Goal: Task Accomplishment & Management: Complete application form

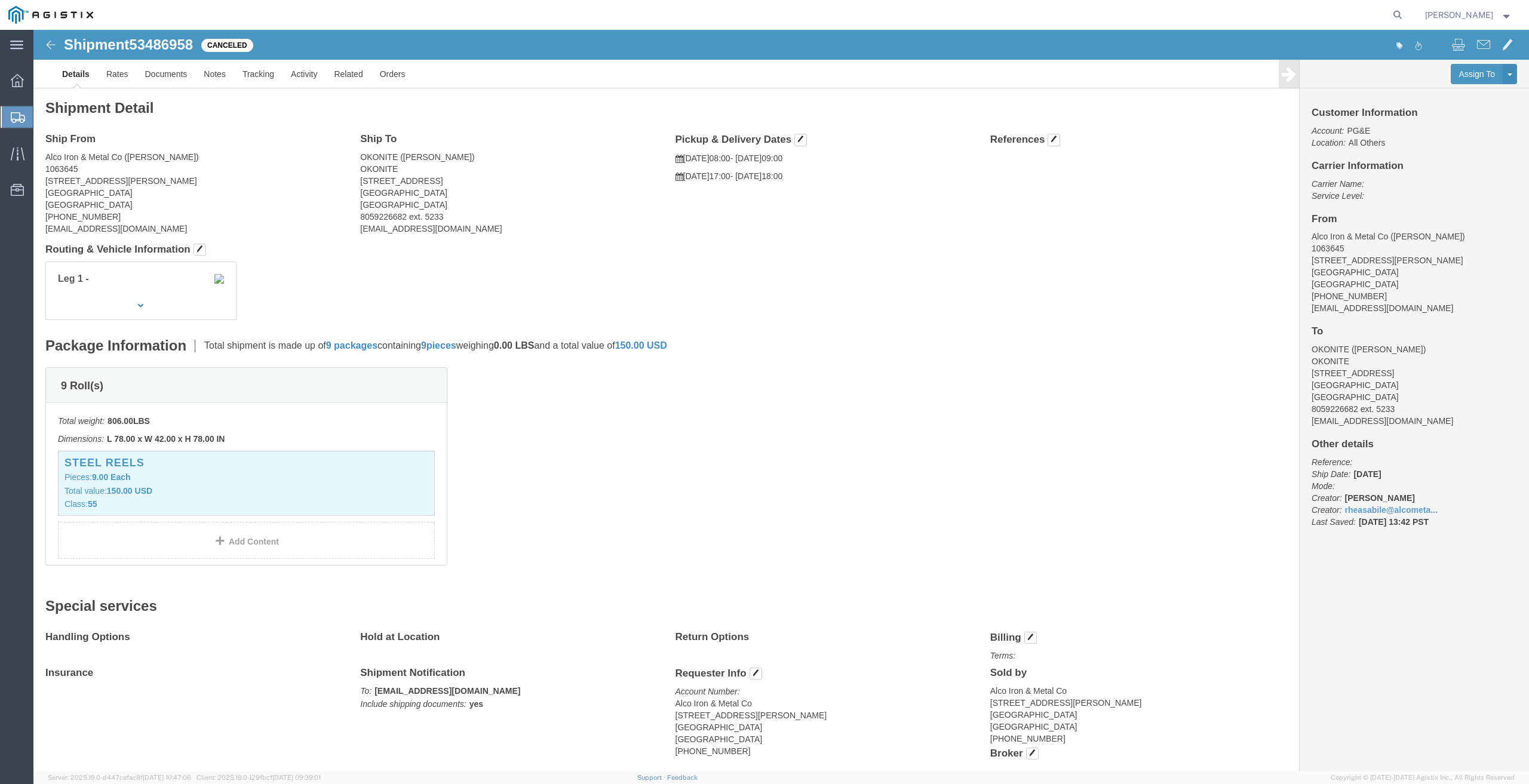
click at [0, 0] on span "Create from Template" at bounding box center [0, 0] width 0 height 0
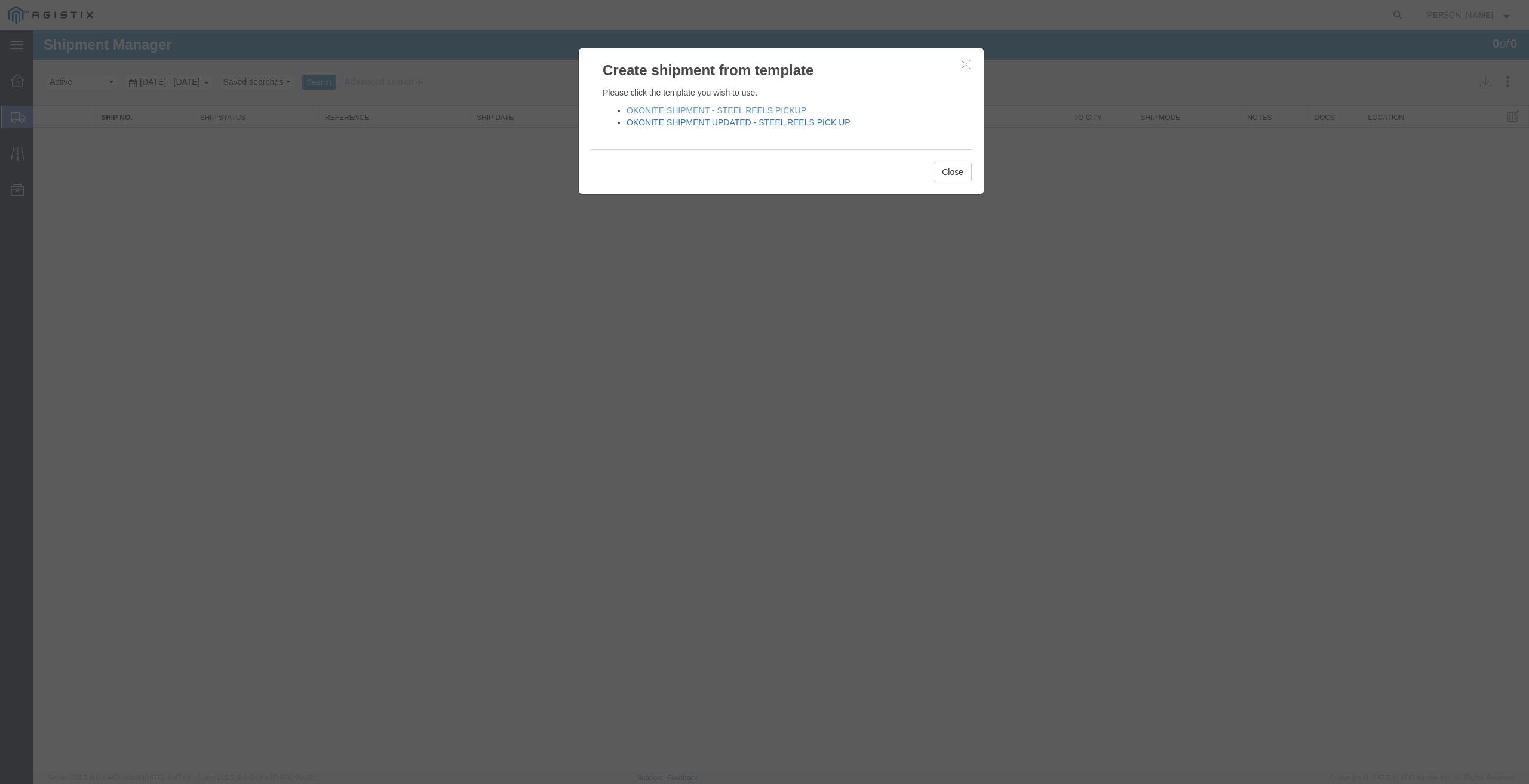
click at [765, 122] on link "OKONITE SHIPMENT UPDATED - STEEL REELS PICK UP" at bounding box center [738, 122] width 224 height 10
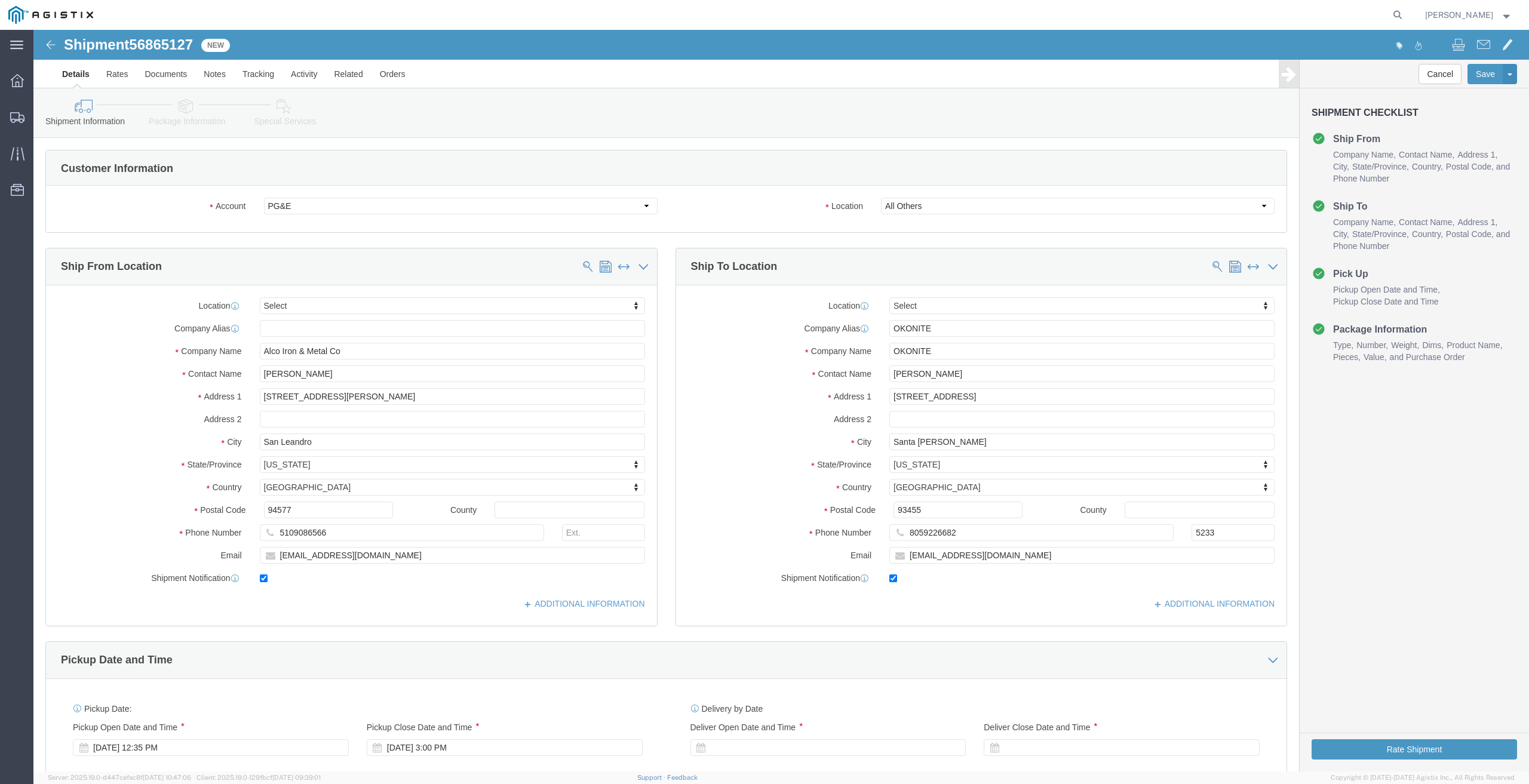
select select
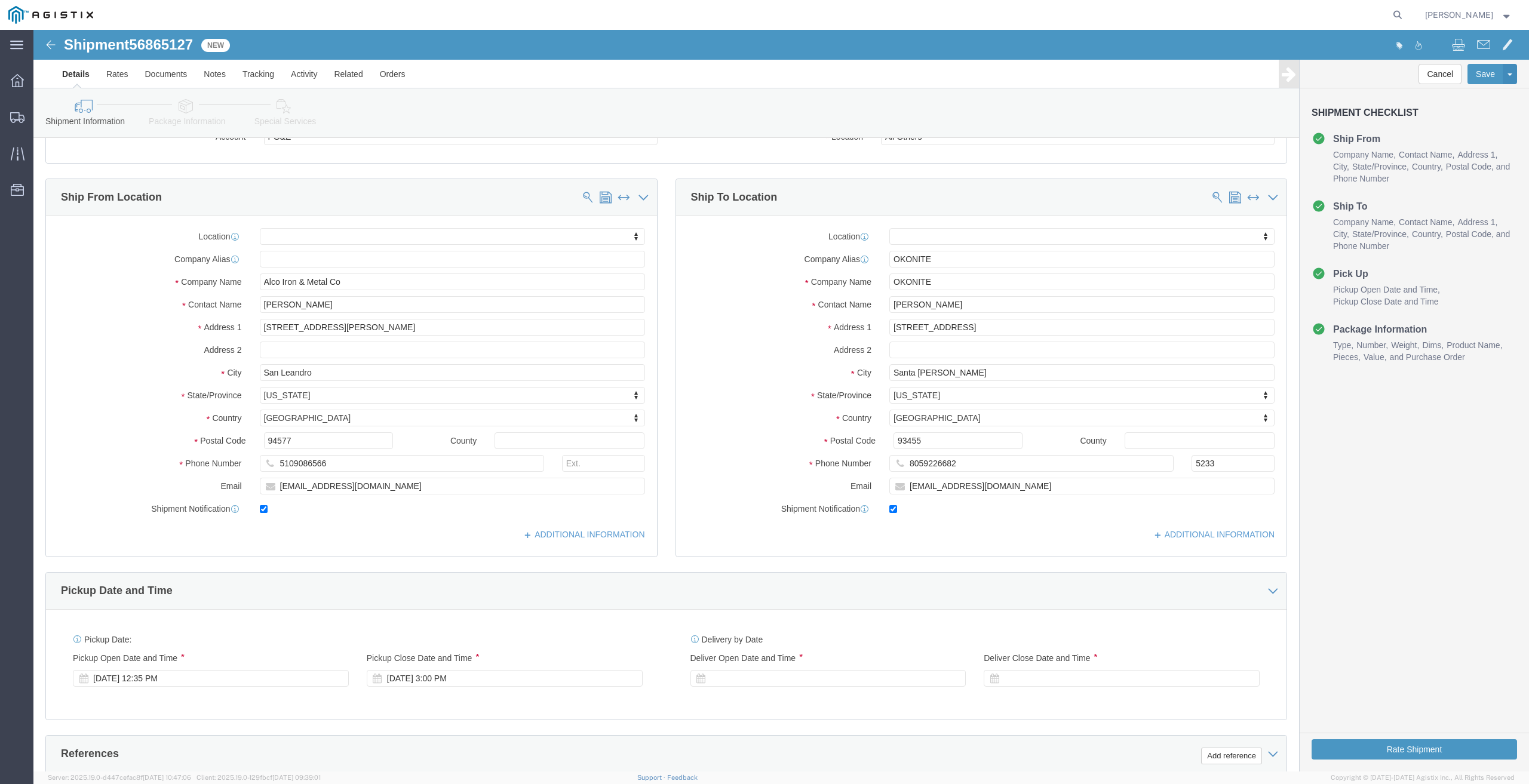
scroll to position [299, 0]
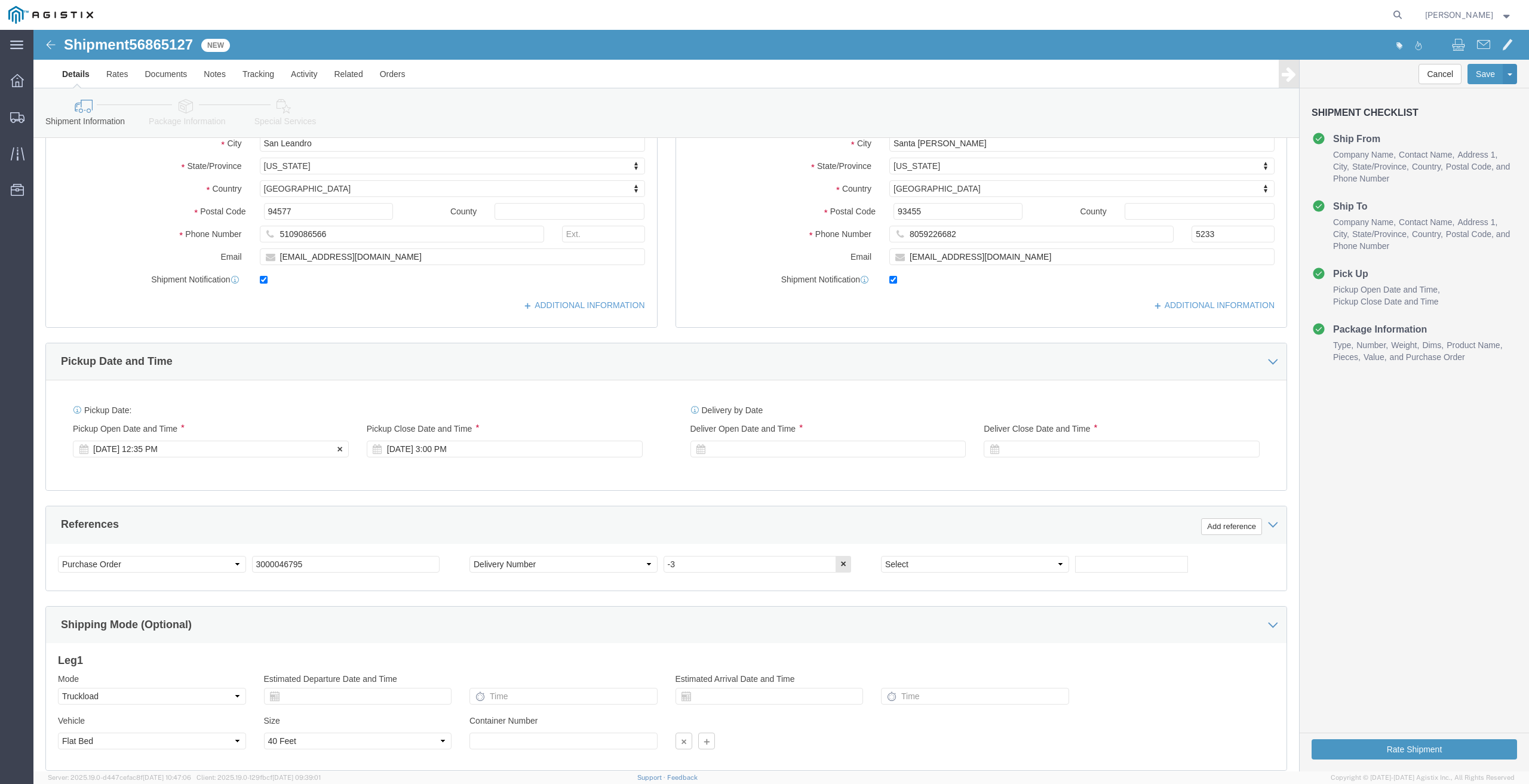
click div "[DATE] 12:35 PM"
click input "12:35 PM"
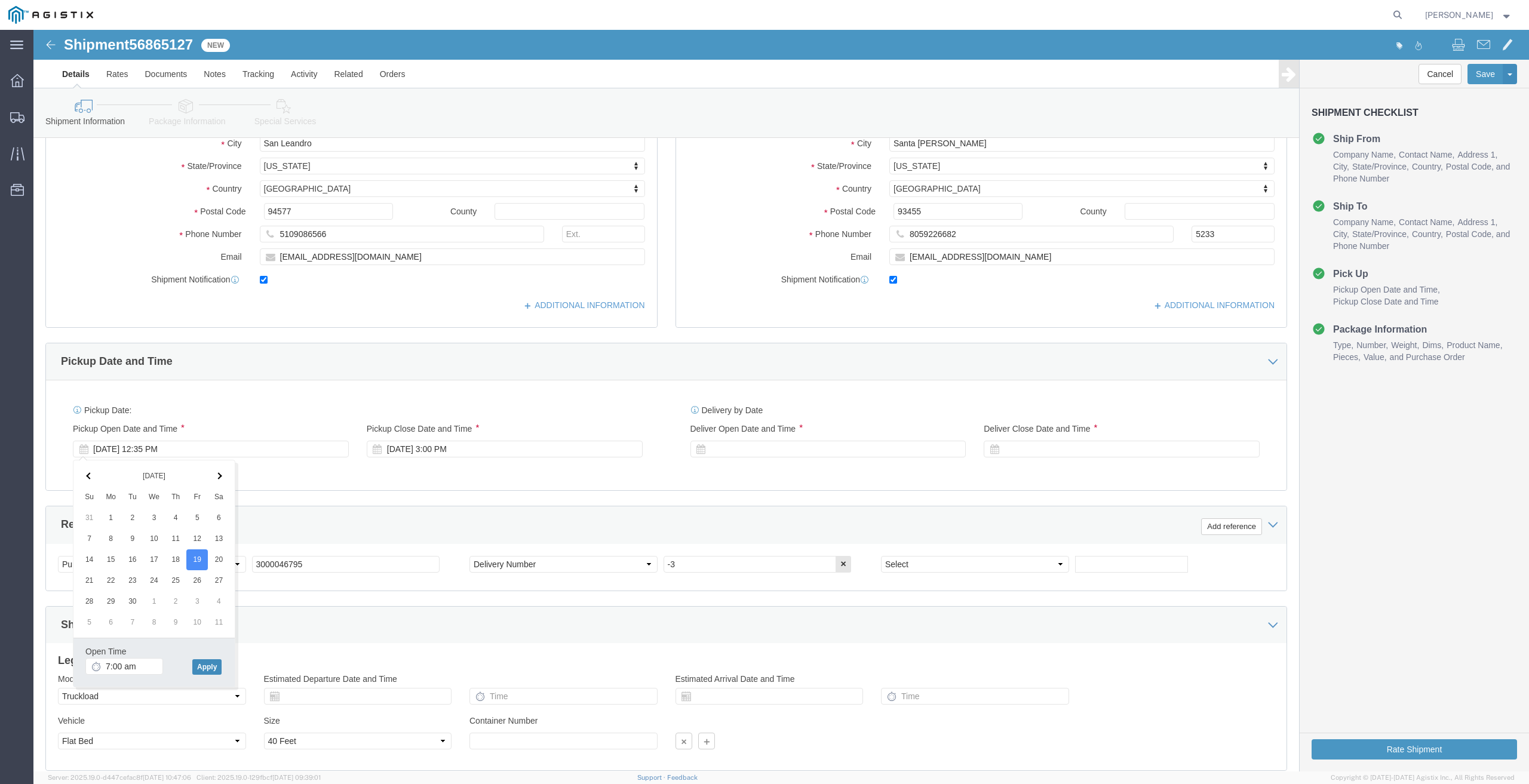
type input "7:00 AM"
click button "Apply"
click div
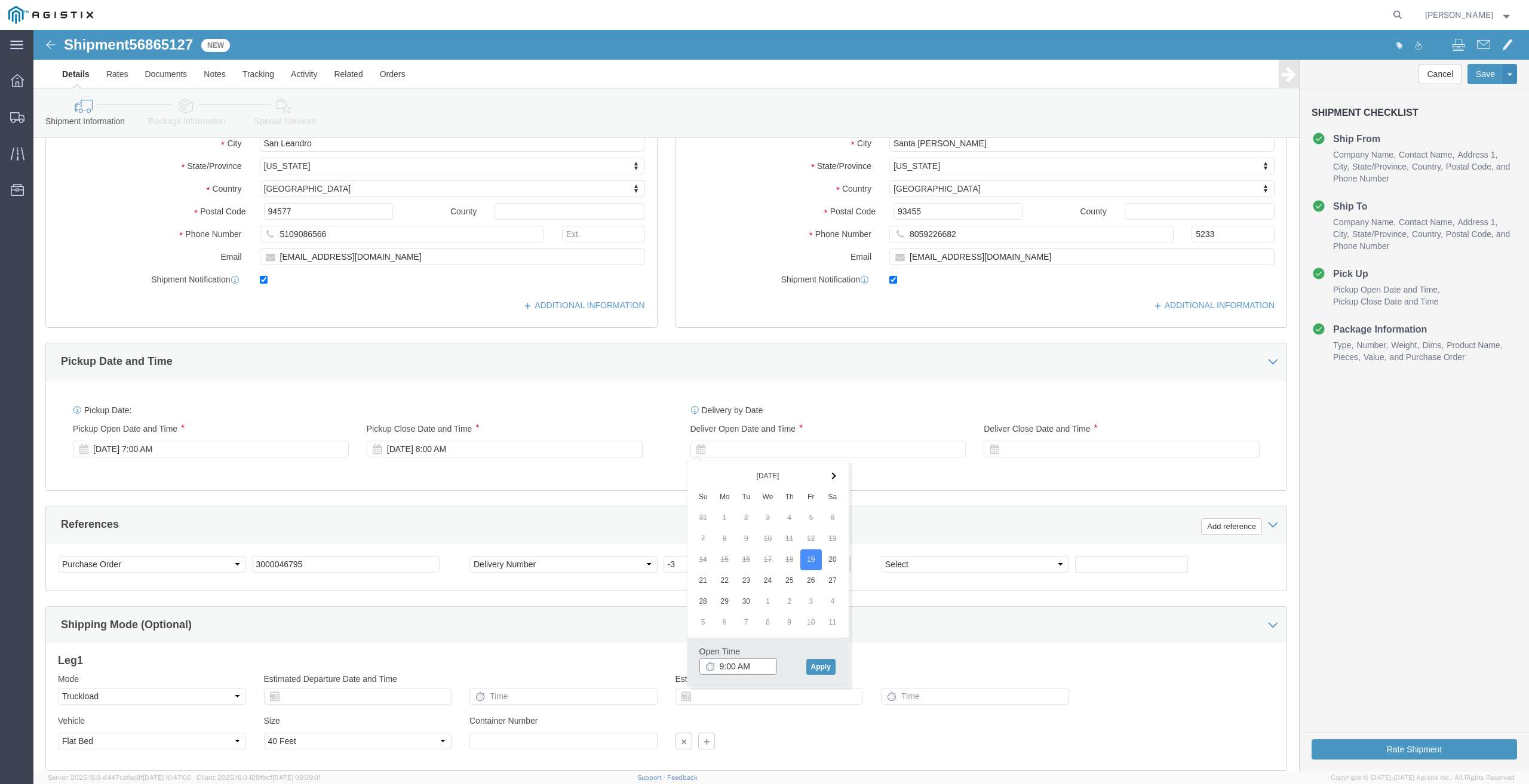
click input "9:00 AM"
click input "5:00 AM"
click input "9:00 PM"
type input "5:00 PM"
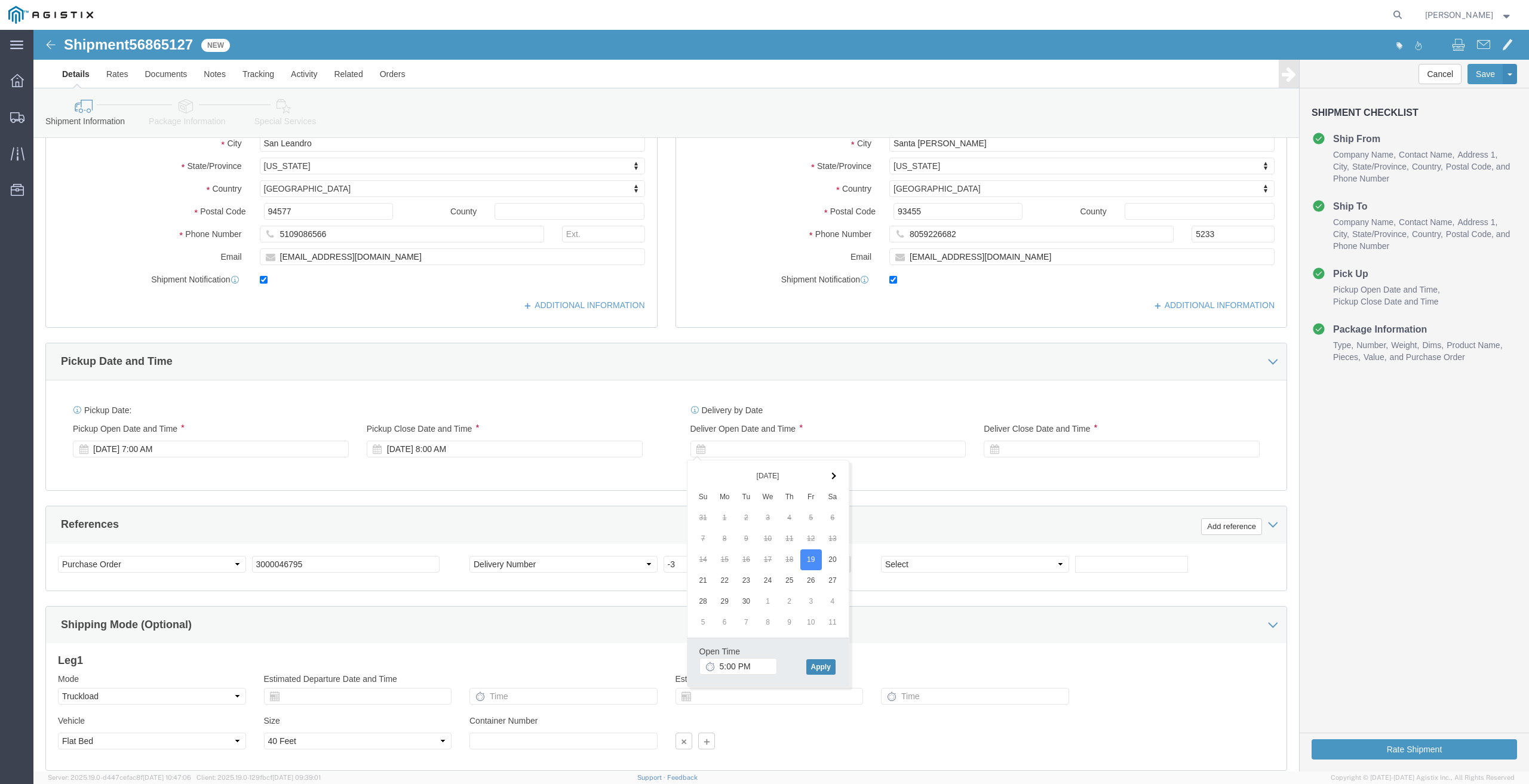
click button "Apply"
click div
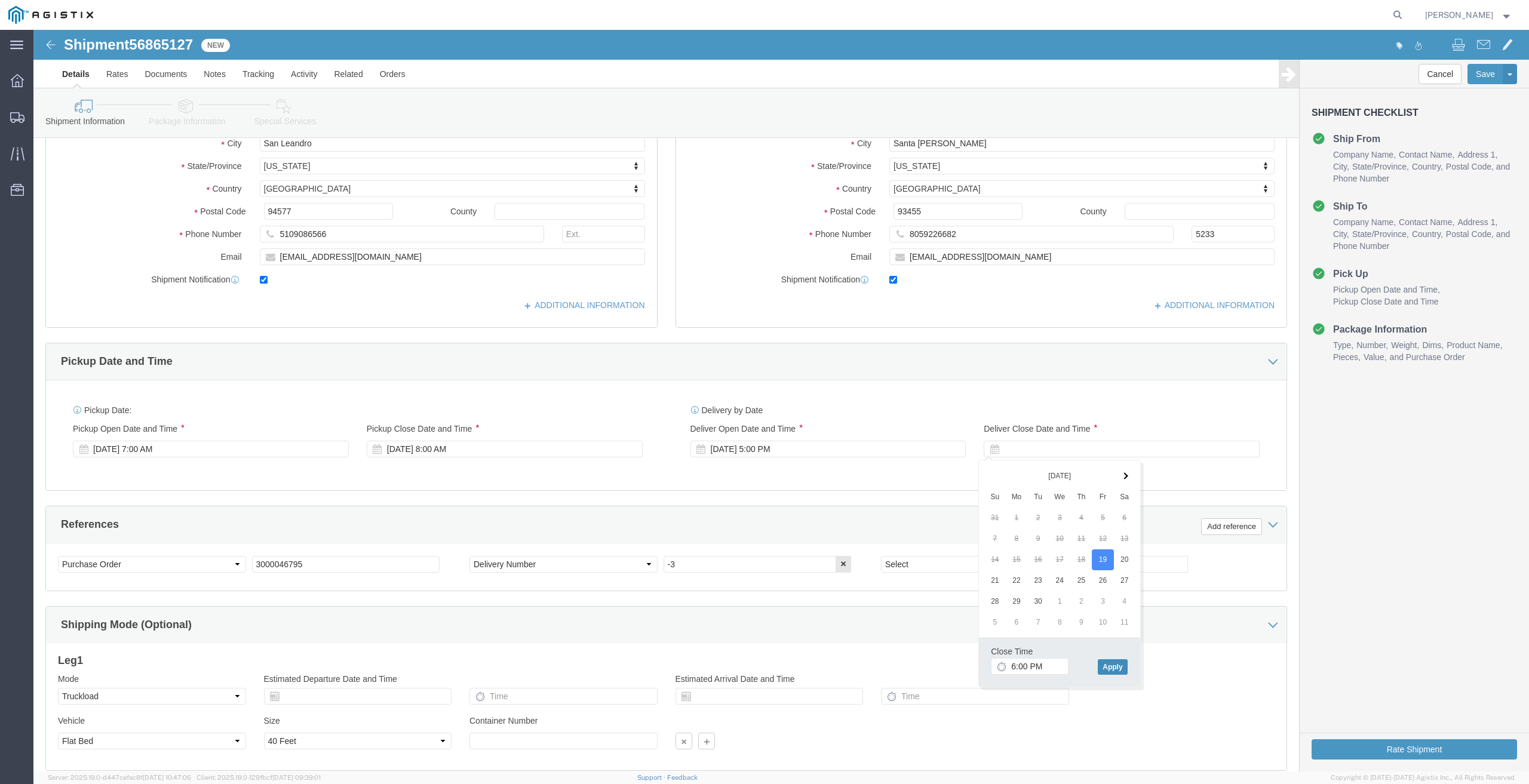
click button "Apply"
click input "-3"
type input "-18"
drag, startPoint x: 229, startPoint y: 537, endPoint x: 251, endPoint y: 541, distance: 22.4
click input "3000046795"
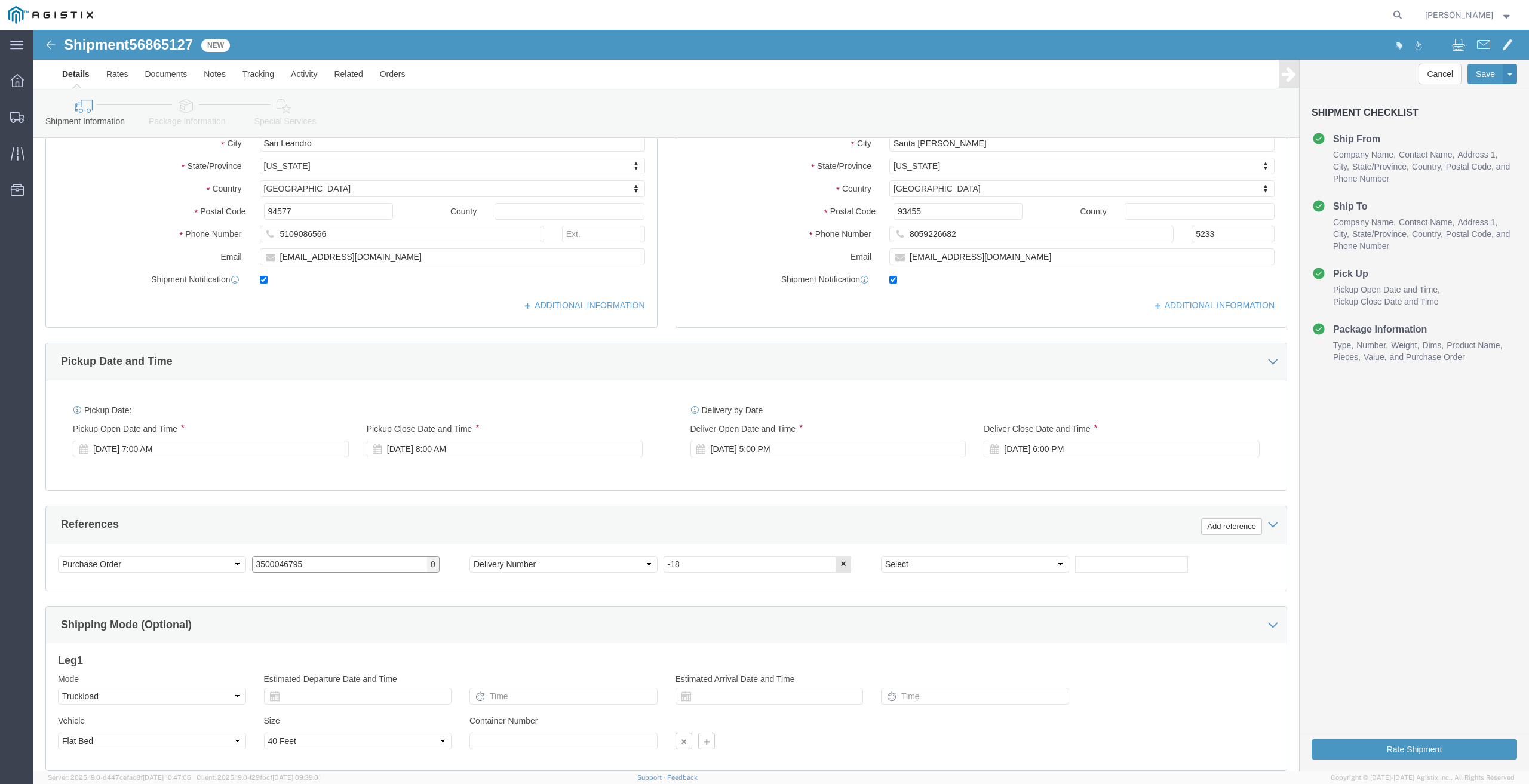
type input "3500046795"
click div "Shipping Mode (Optional)"
click select "Select Account Type Activity ID Airline Appointment Number ASN Batch Request # …"
click div "References Add reference"
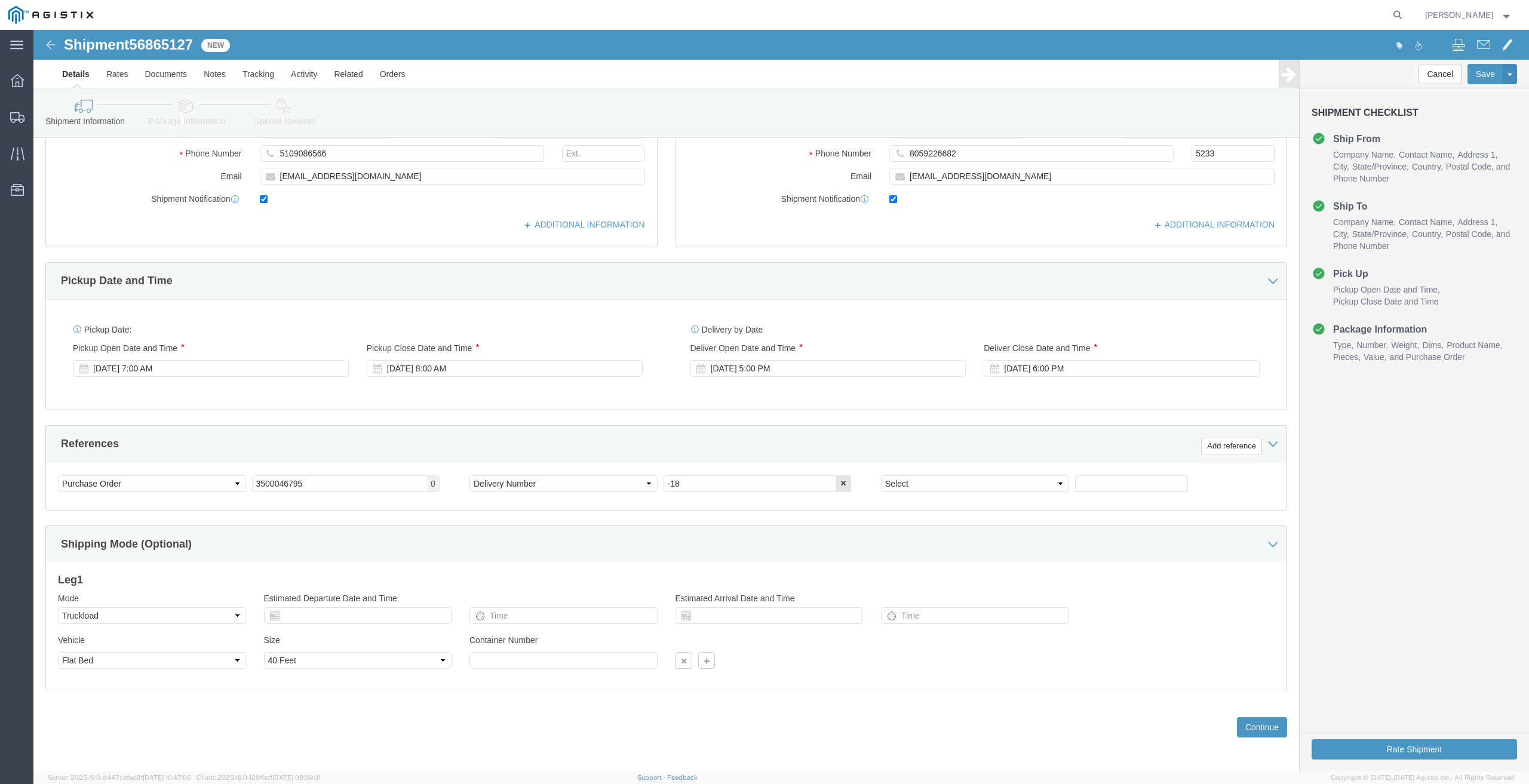
scroll to position [381, 0]
click button "Continue"
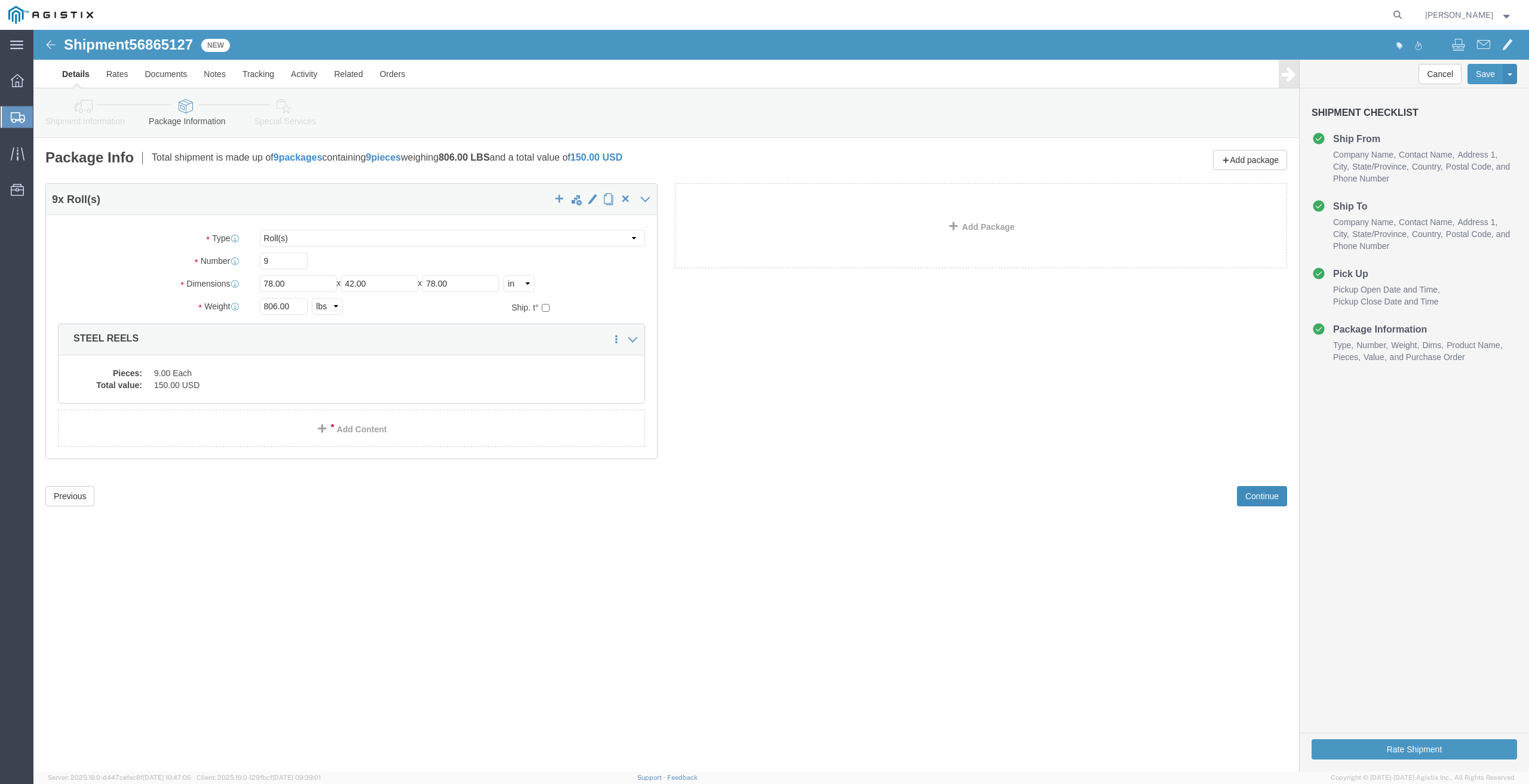
click button "Continue"
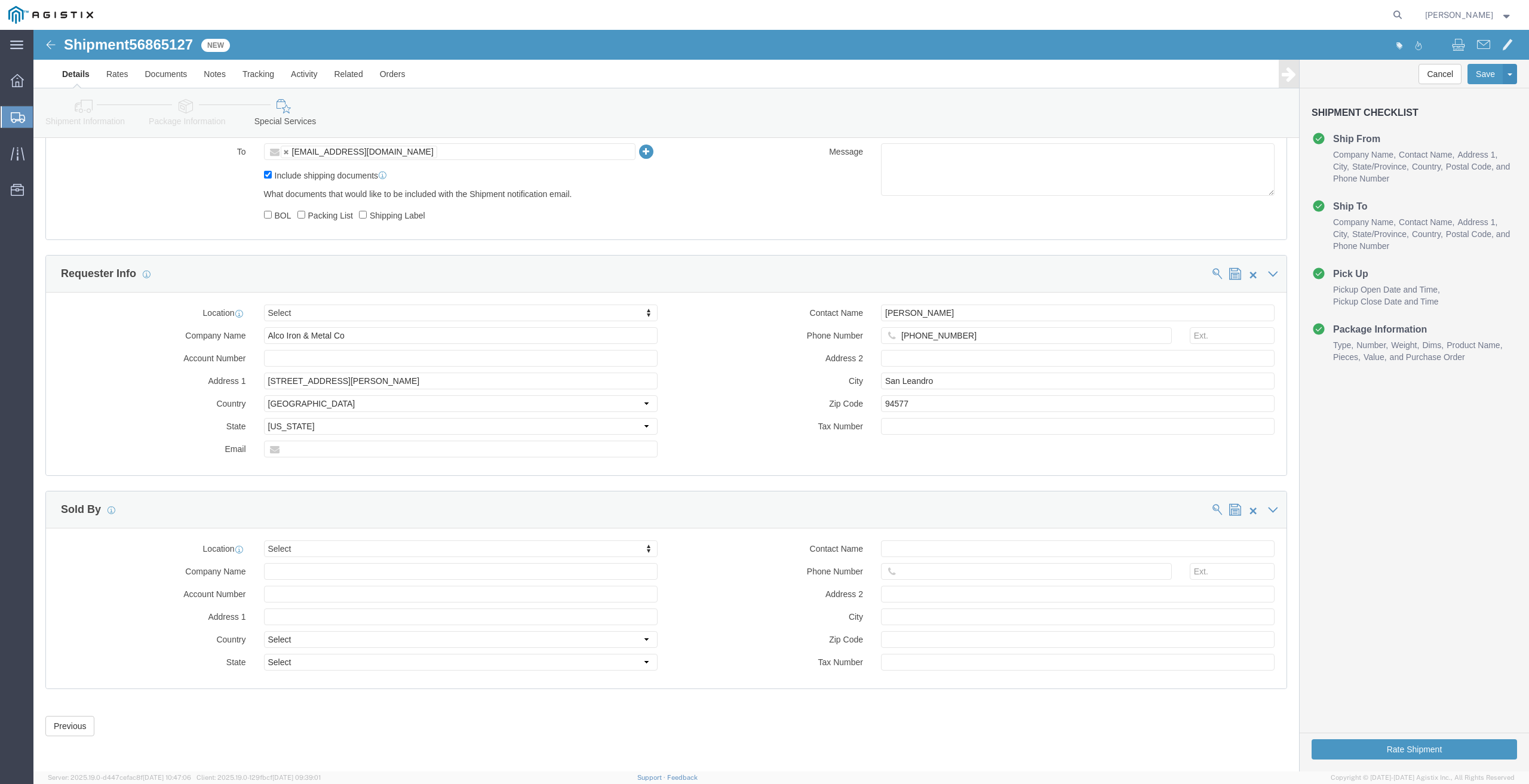
scroll to position [86, 0]
click button "Rate Shipment"
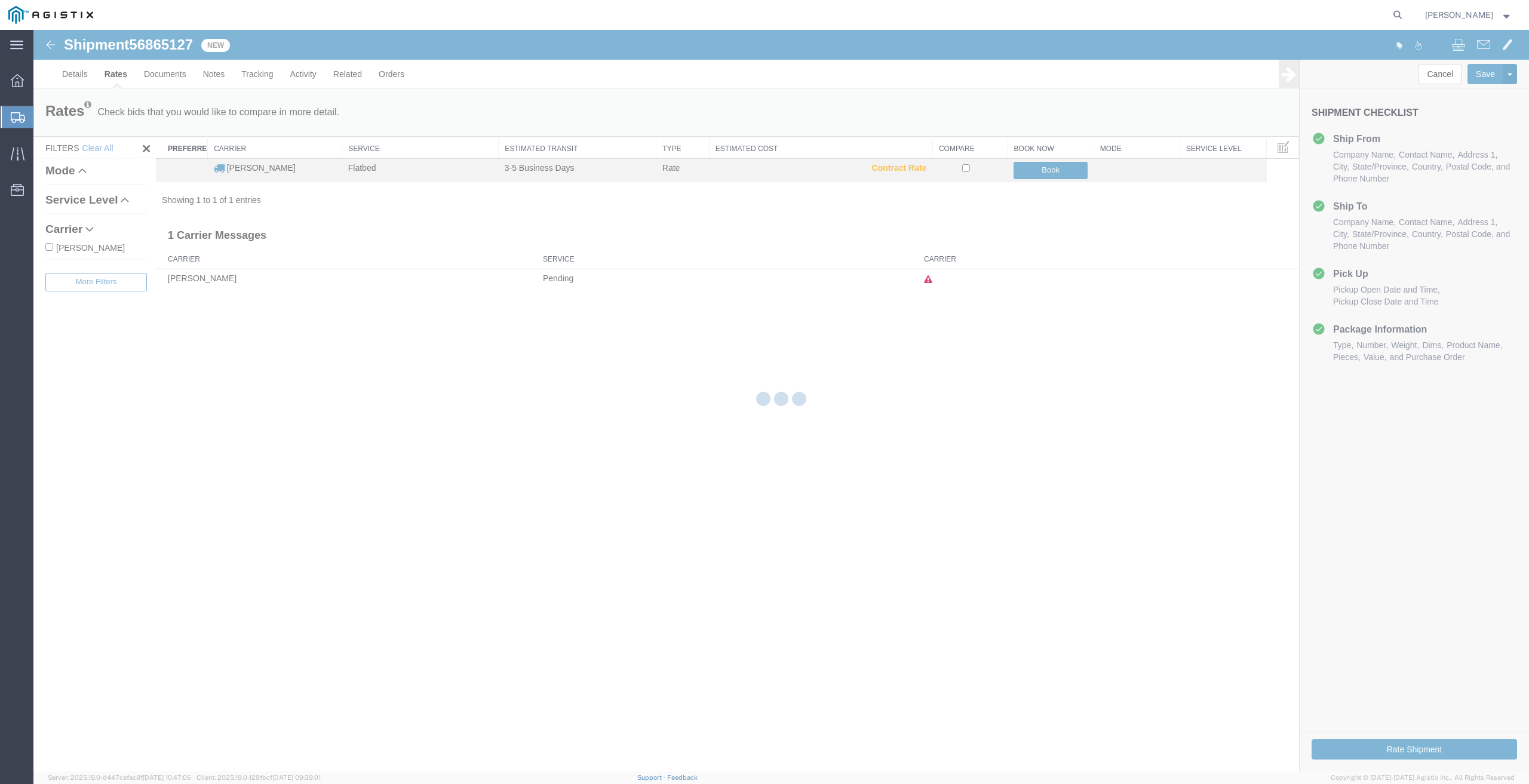
scroll to position [0, 0]
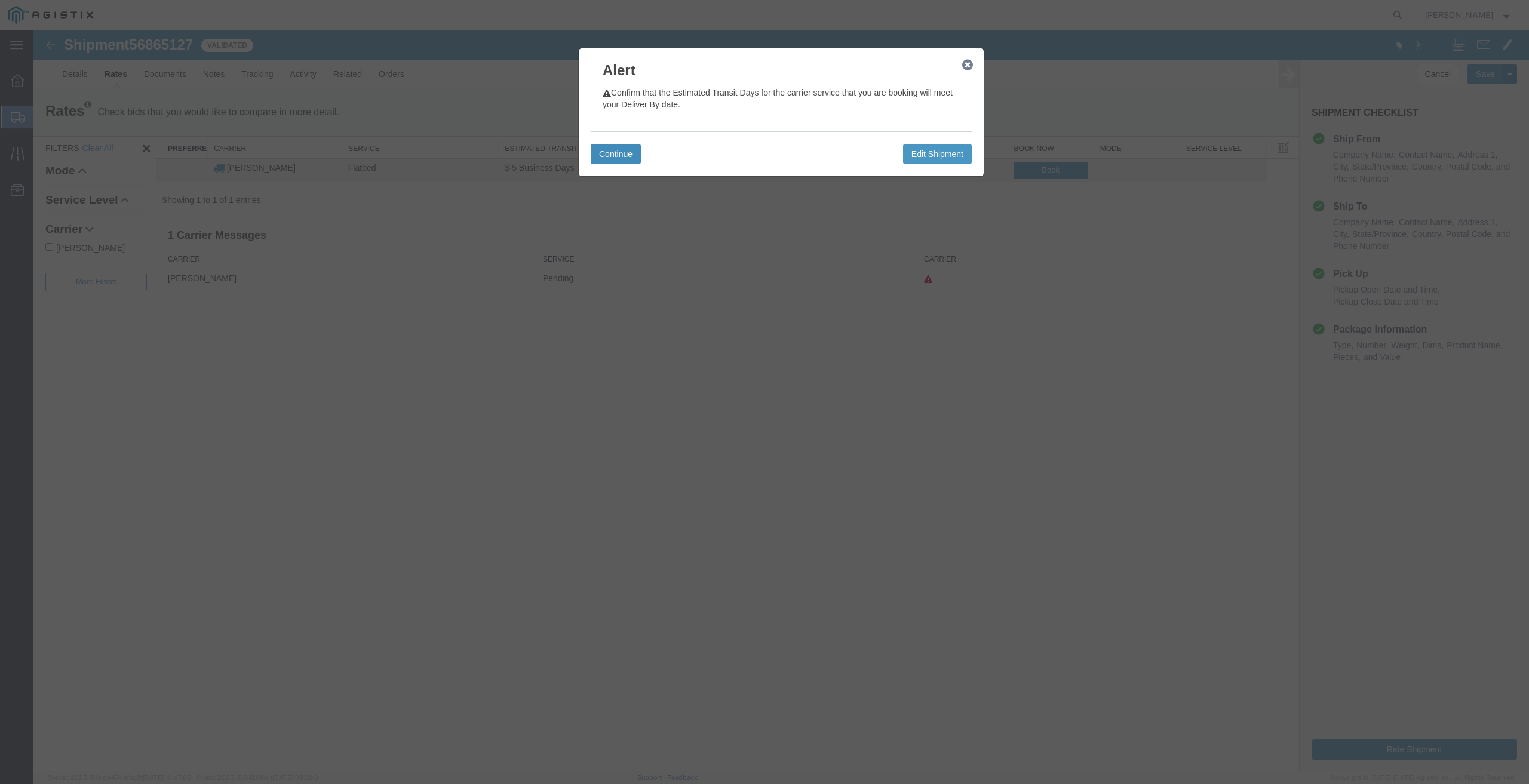
click at [629, 156] on button "Continue" at bounding box center [616, 153] width 51 height 20
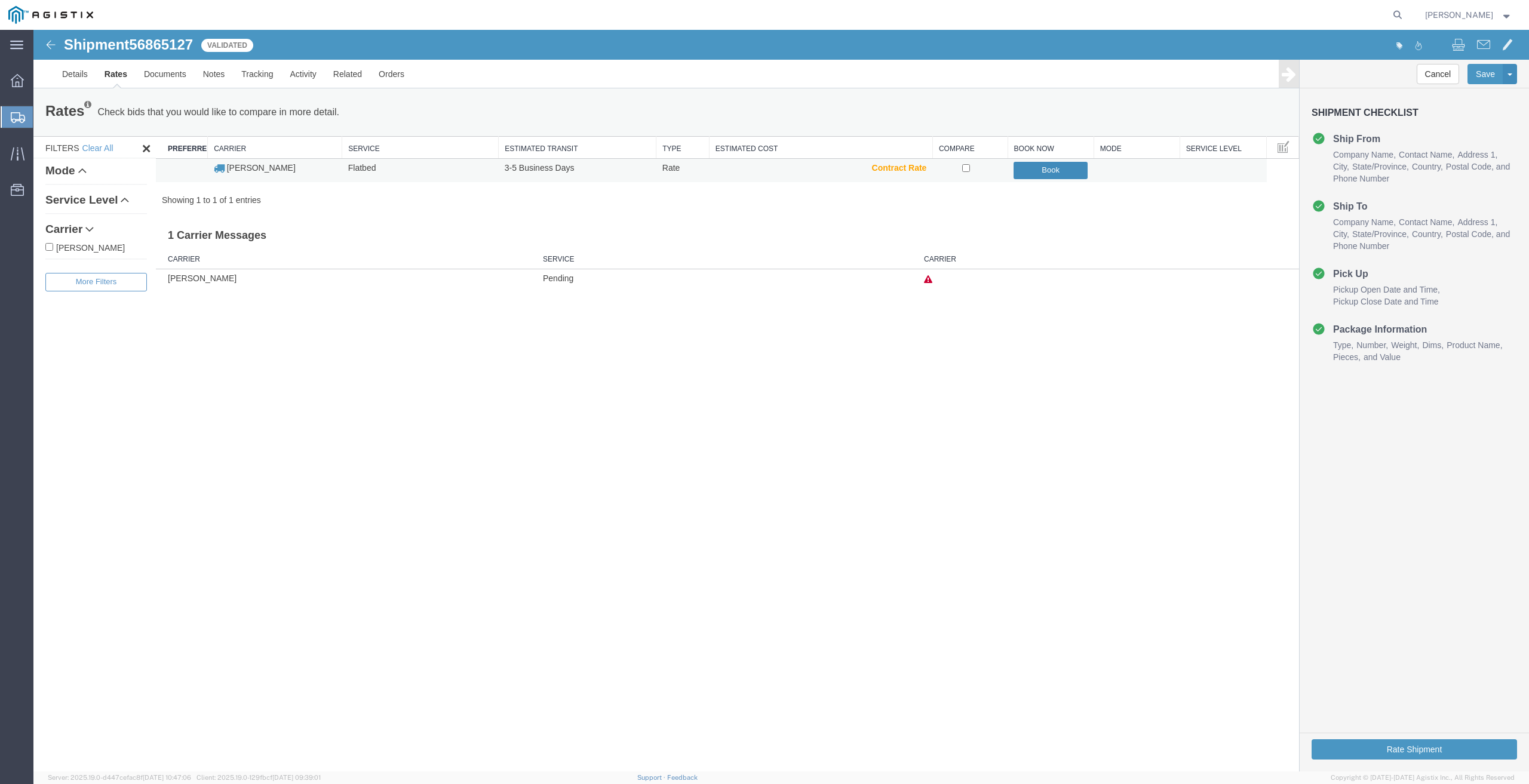
click at [1027, 171] on button "Book" at bounding box center [1050, 170] width 74 height 18
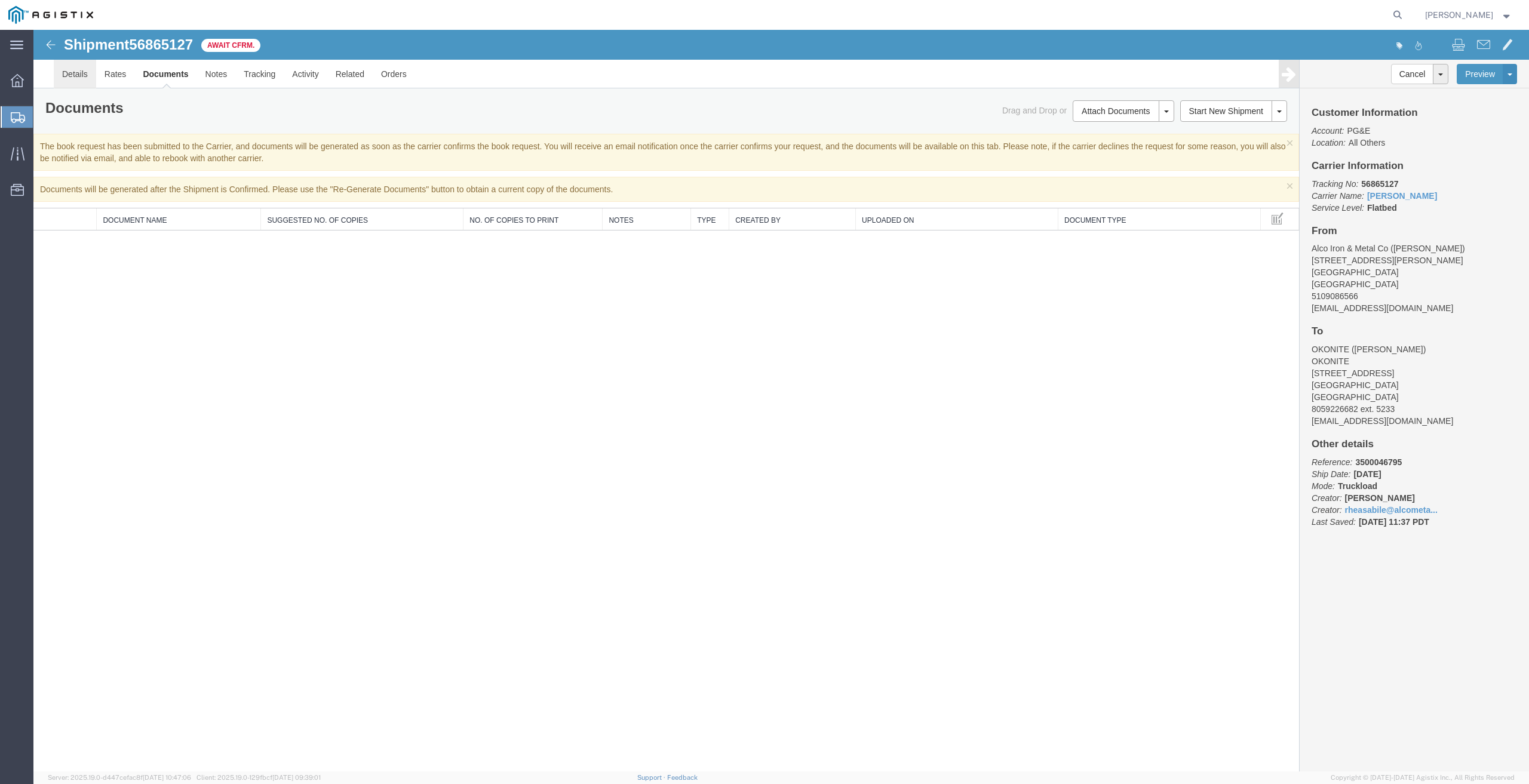
click at [61, 77] on link "Details" at bounding box center [75, 74] width 43 height 28
